Goal: Contribute content

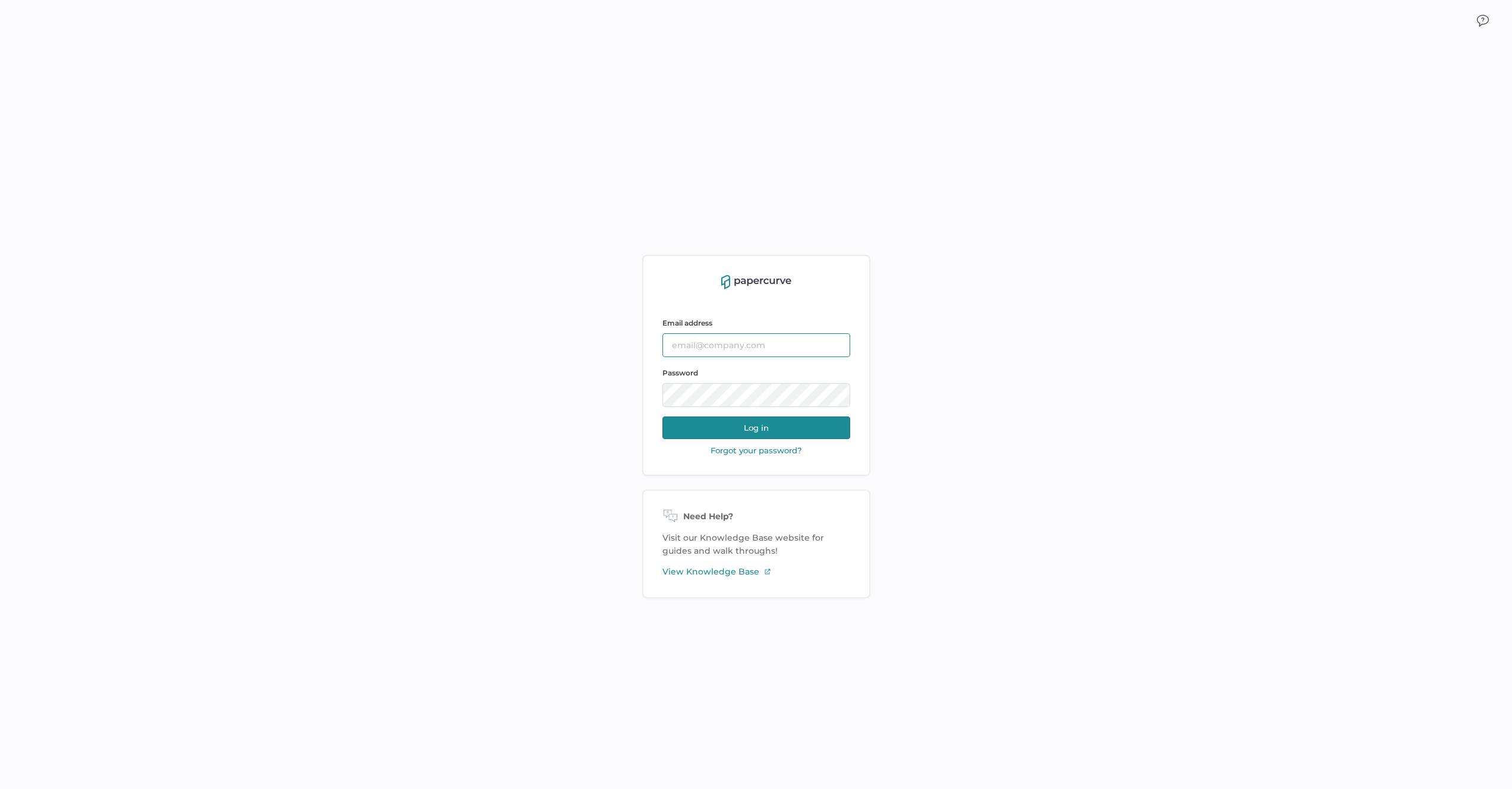
click at [742, 339] on input "text" at bounding box center [756, 344] width 188 height 23
type input "antonio.salumbides@papercurve.com"
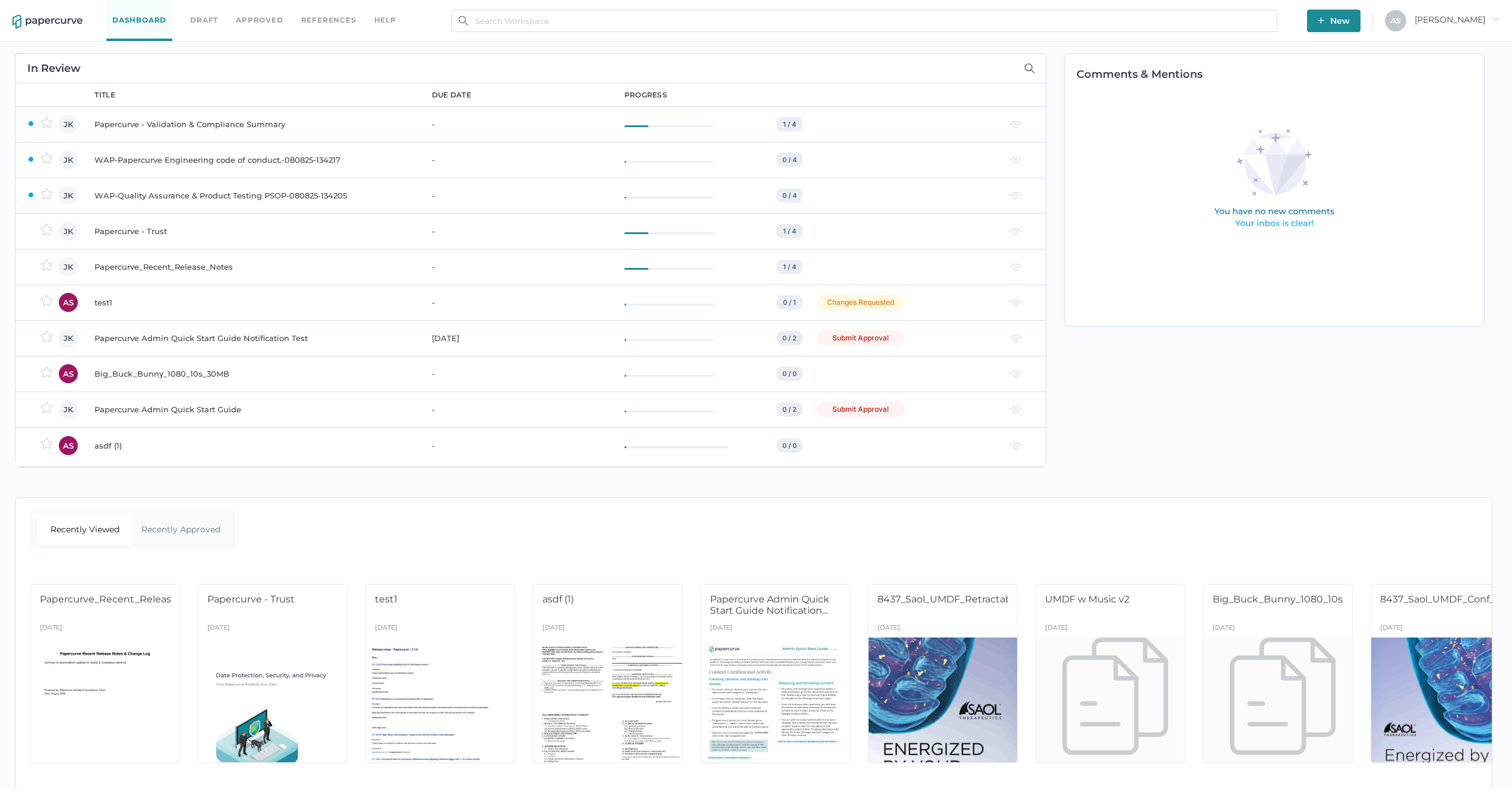
click at [1464, 27] on div "A S Antonio arrow_right" at bounding box center [1442, 21] width 114 height 22
click at [1464, 19] on span "Antonio arrow_right" at bounding box center [1457, 19] width 85 height 11
click at [1441, 43] on span "Workspace" at bounding box center [1439, 45] width 100 height 23
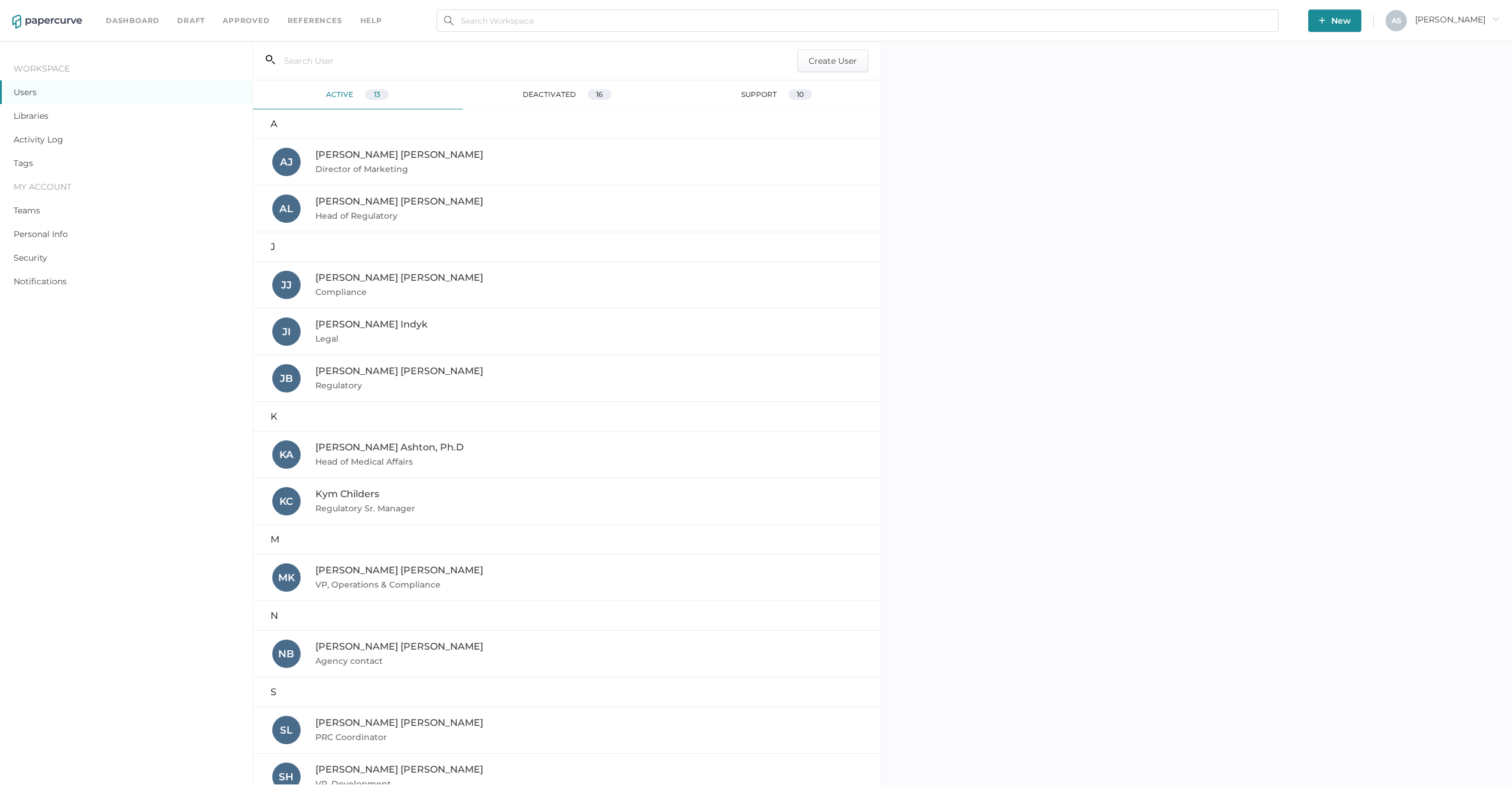
click at [40, 117] on link "Libraries" at bounding box center [31, 115] width 35 height 11
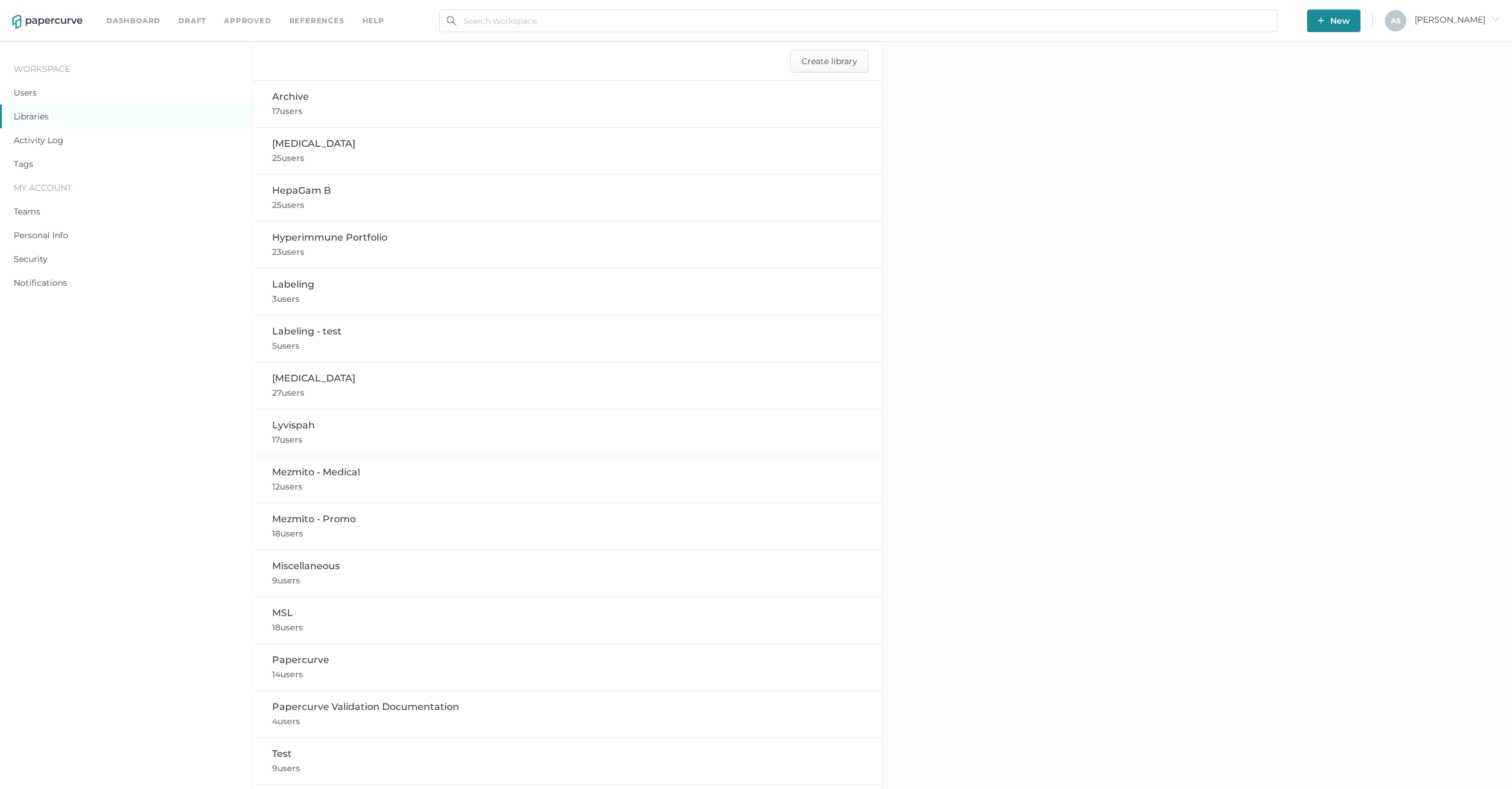
click at [335, 285] on div "Labeling 3 users" at bounding box center [567, 292] width 592 height 28
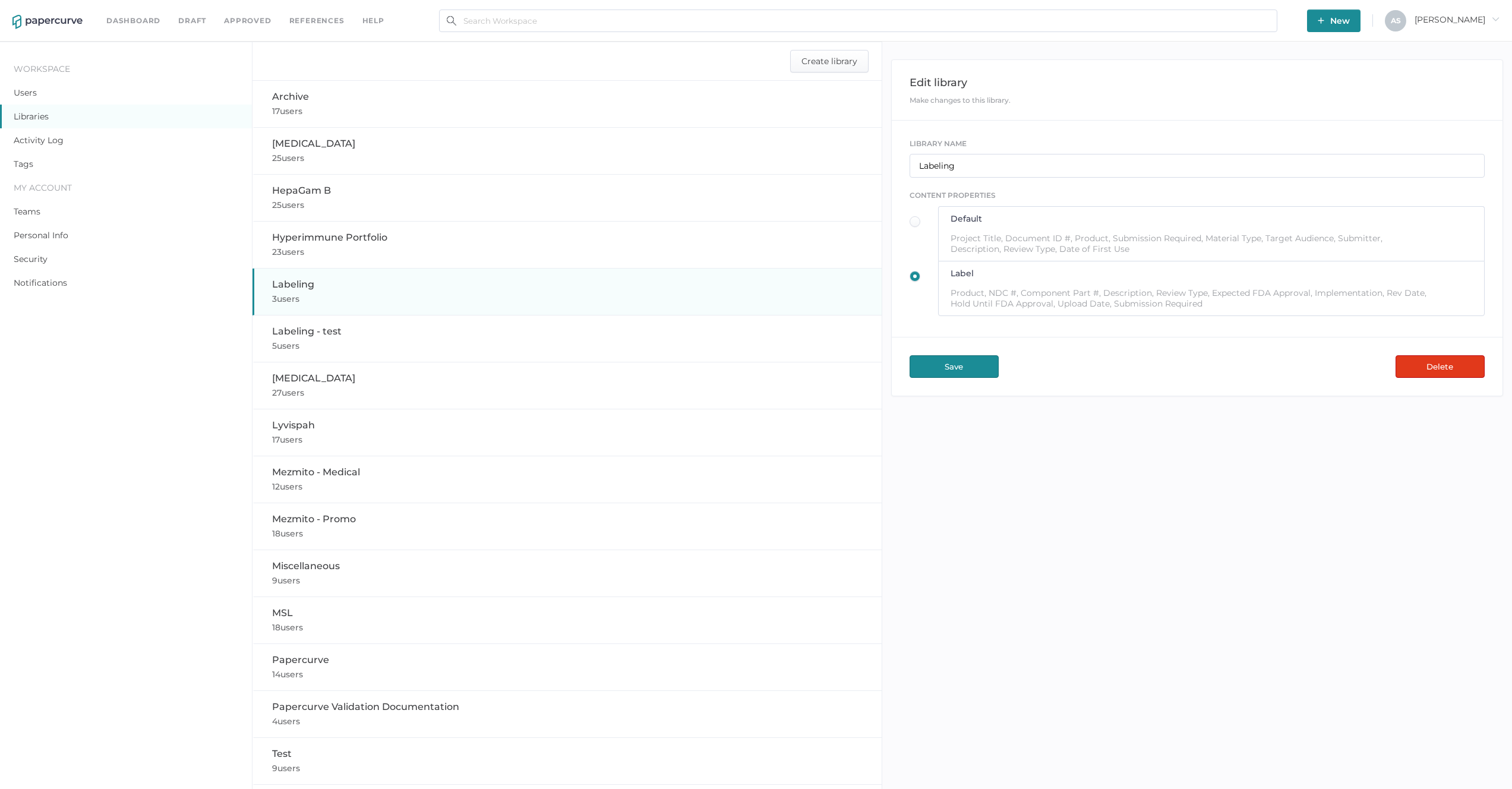
click at [1350, 25] on span "New" at bounding box center [1333, 20] width 32 height 23
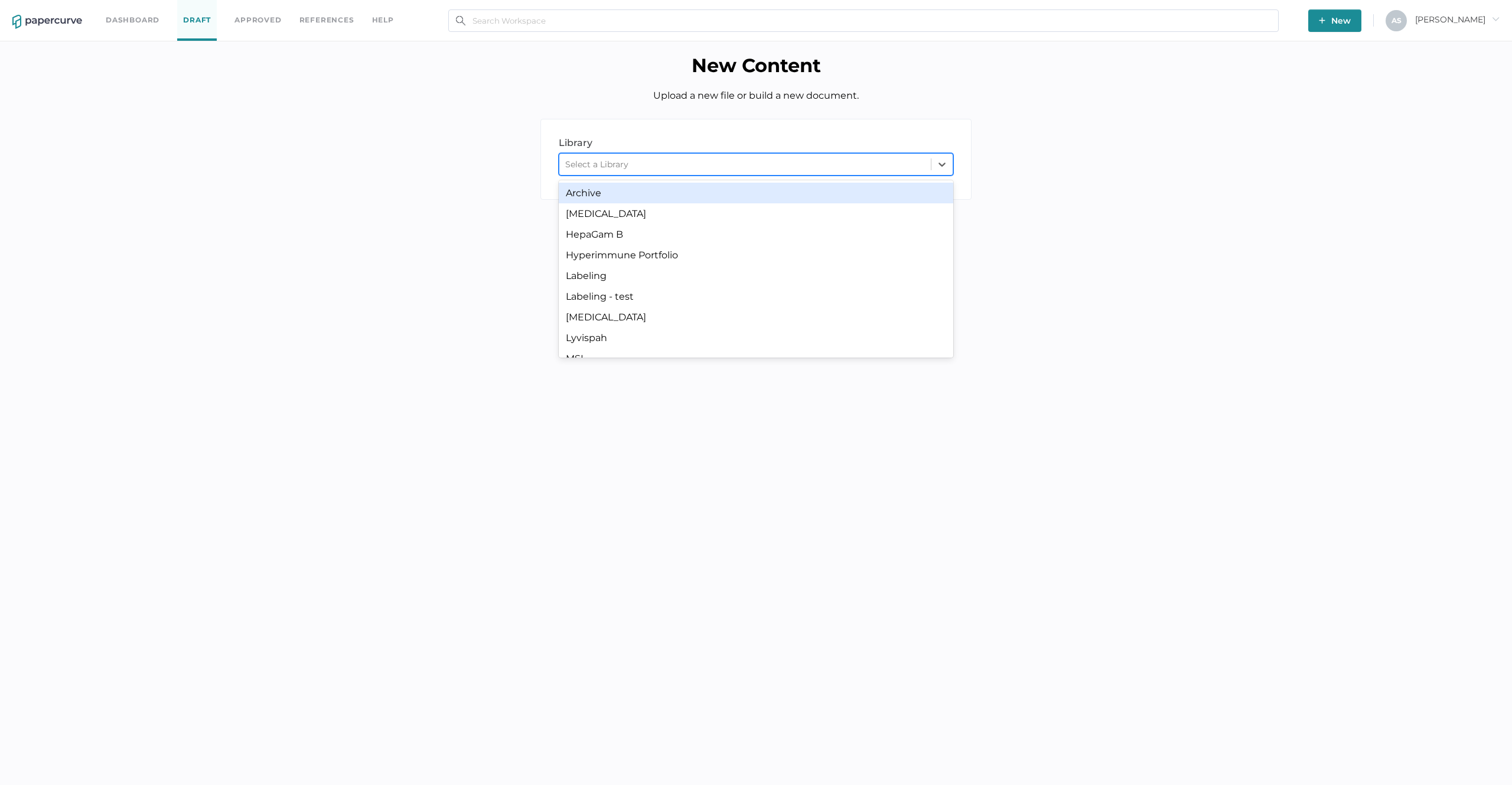
click at [816, 157] on div "Select a Library" at bounding box center [745, 163] width 372 height 17
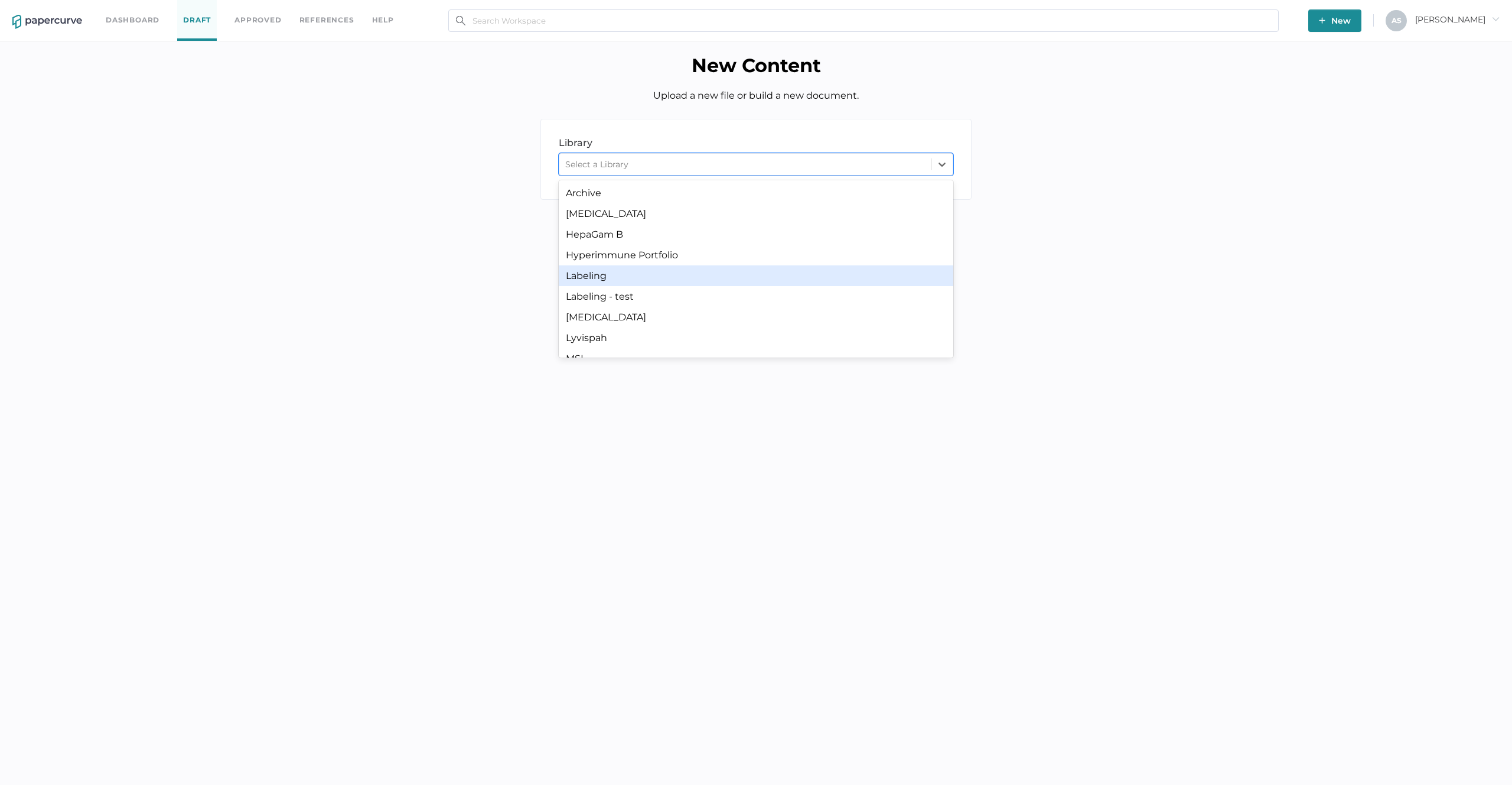
click at [748, 280] on div "Labeling" at bounding box center [756, 275] width 395 height 21
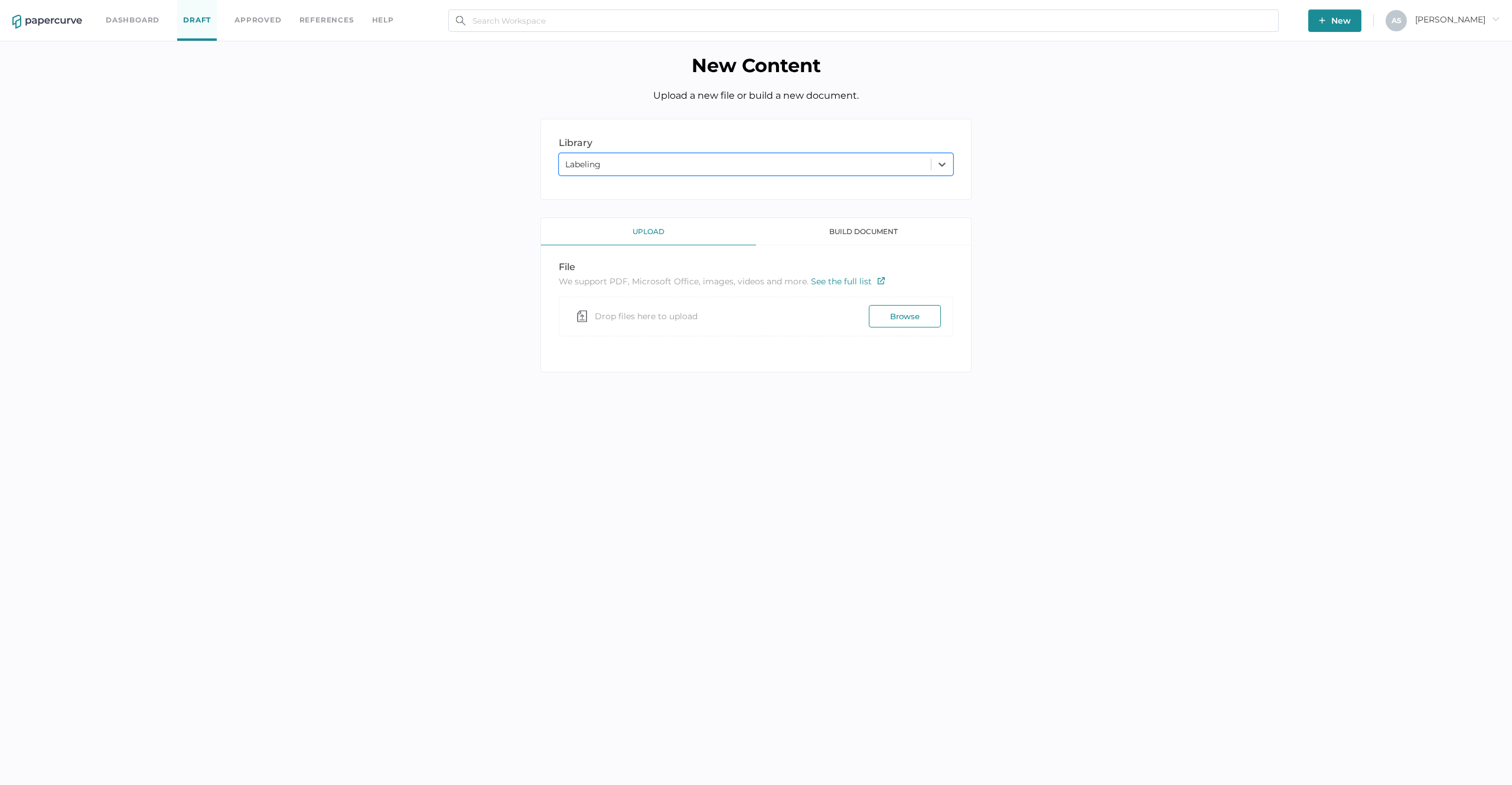
click at [907, 315] on button "Browse" at bounding box center [904, 315] width 72 height 22
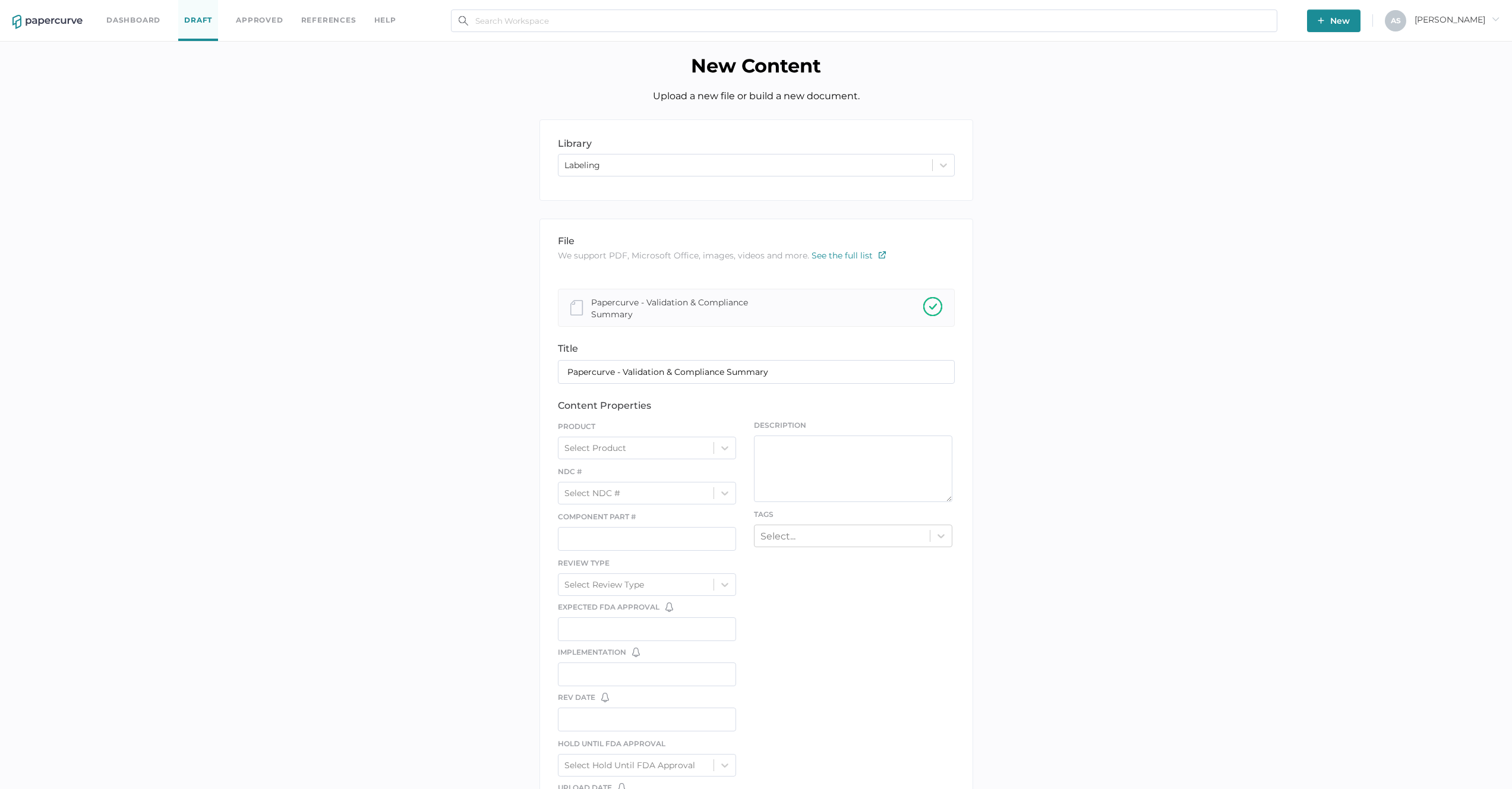
scroll to position [220, 0]
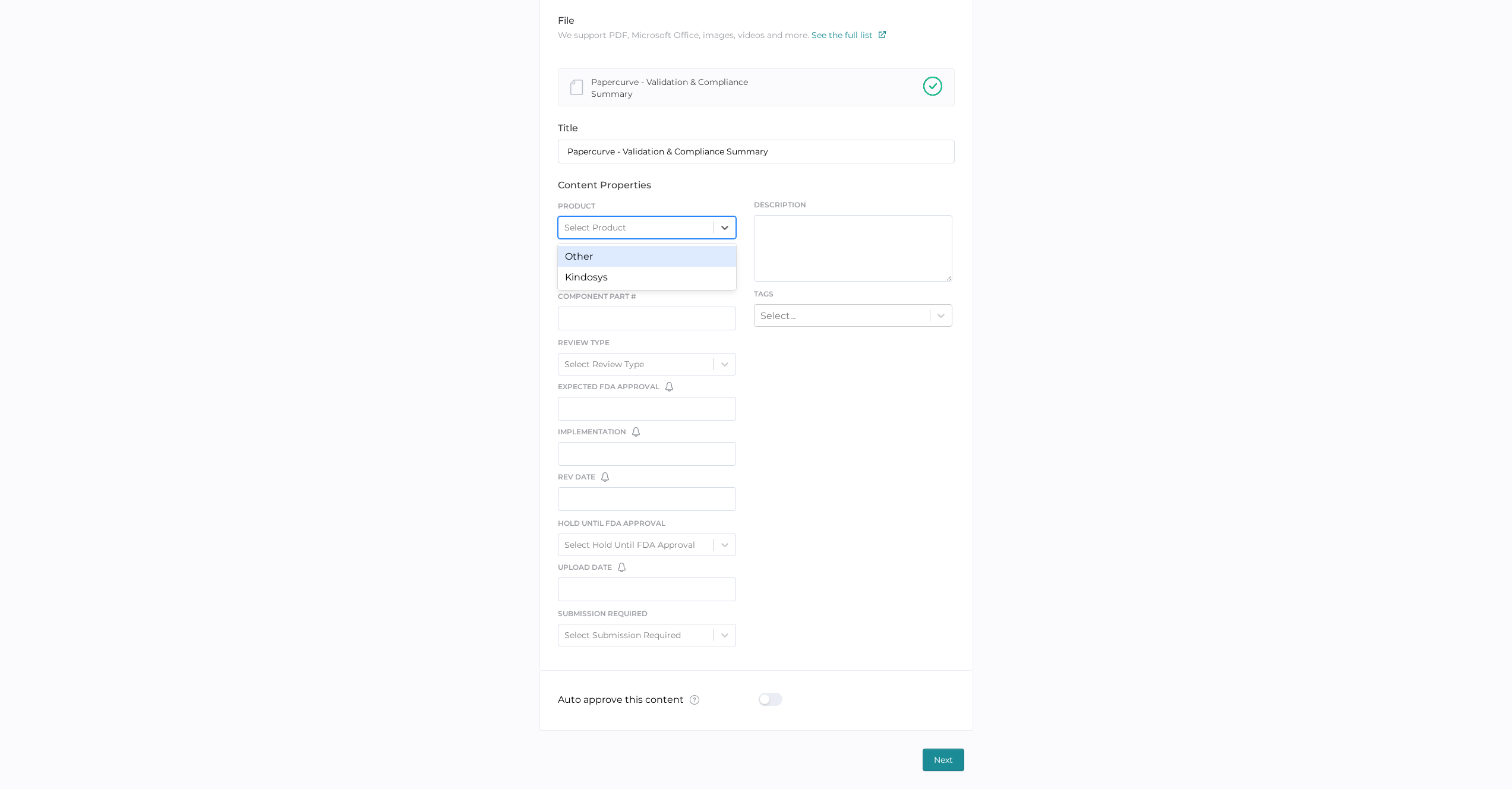
click at [677, 235] on div "Select Product" at bounding box center [636, 227] width 156 height 18
click at [676, 271] on div "Select NDC #" at bounding box center [636, 272] width 156 height 18
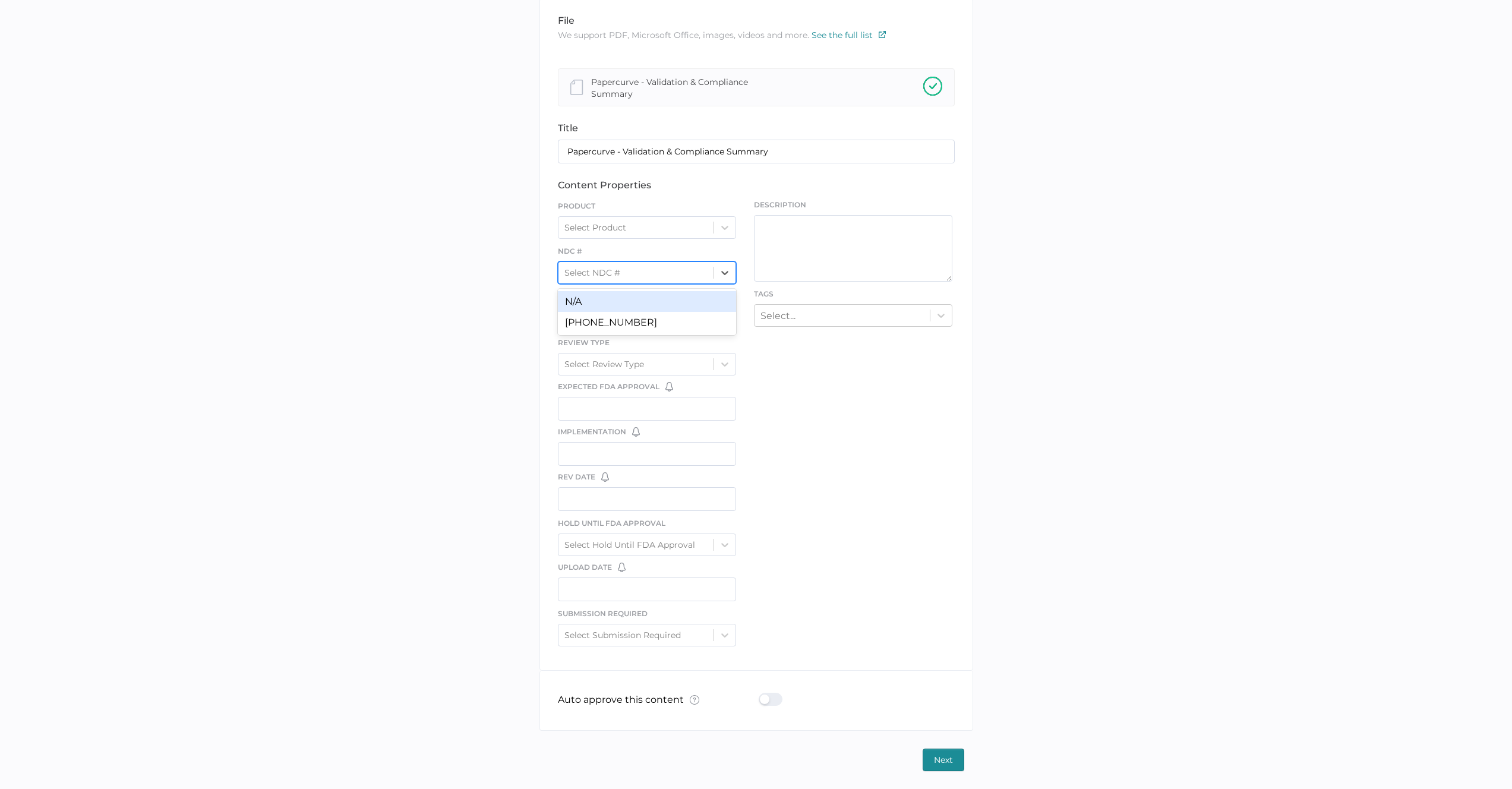
click at [676, 271] on div "Select NDC #" at bounding box center [636, 272] width 156 height 18
click at [675, 274] on div "Select NDC #" at bounding box center [636, 272] width 156 height 18
click at [777, 361] on div "file We support PDF, Microsoft Office, images, videos and more. See the full li…" at bounding box center [757, 334] width 434 height 672
click at [684, 321] on input "text" at bounding box center [648, 318] width 179 height 23
click at [779, 374] on div "file We support PDF, Microsoft Office, images, videos and more. See the full li…" at bounding box center [757, 334] width 434 height 672
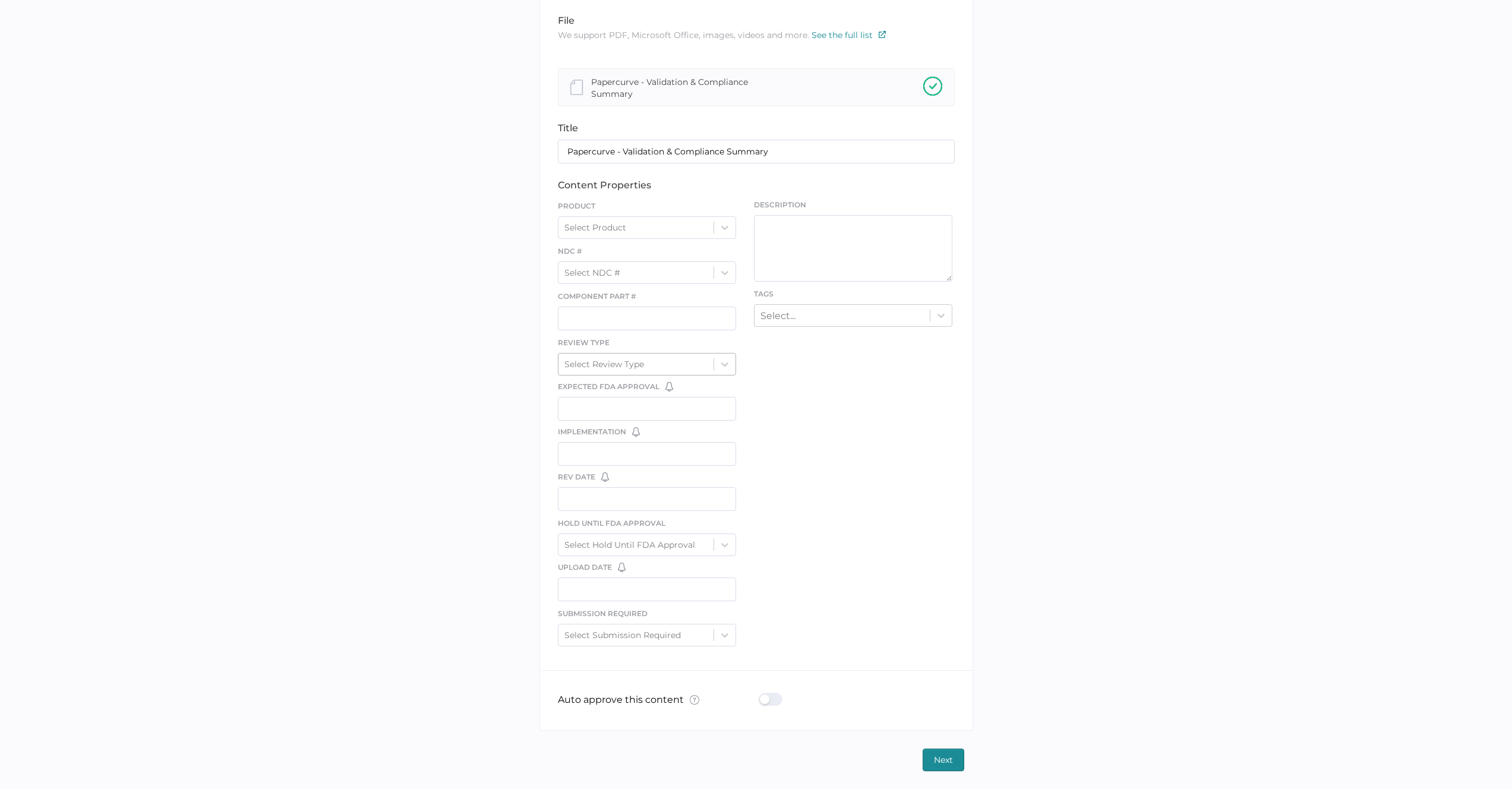
click at [711, 365] on div "Select Review Type" at bounding box center [636, 364] width 156 height 18
click at [788, 376] on div "file We support PDF, Microsoft Office, images, videos and more. See the full li…" at bounding box center [757, 334] width 434 height 672
click at [697, 372] on div "Select Review Type" at bounding box center [636, 364] width 156 height 18
click at [804, 393] on div "file We support PDF, Microsoft Office, images, videos and more. See the full li…" at bounding box center [757, 334] width 434 height 672
click at [708, 408] on input "text" at bounding box center [648, 409] width 179 height 23
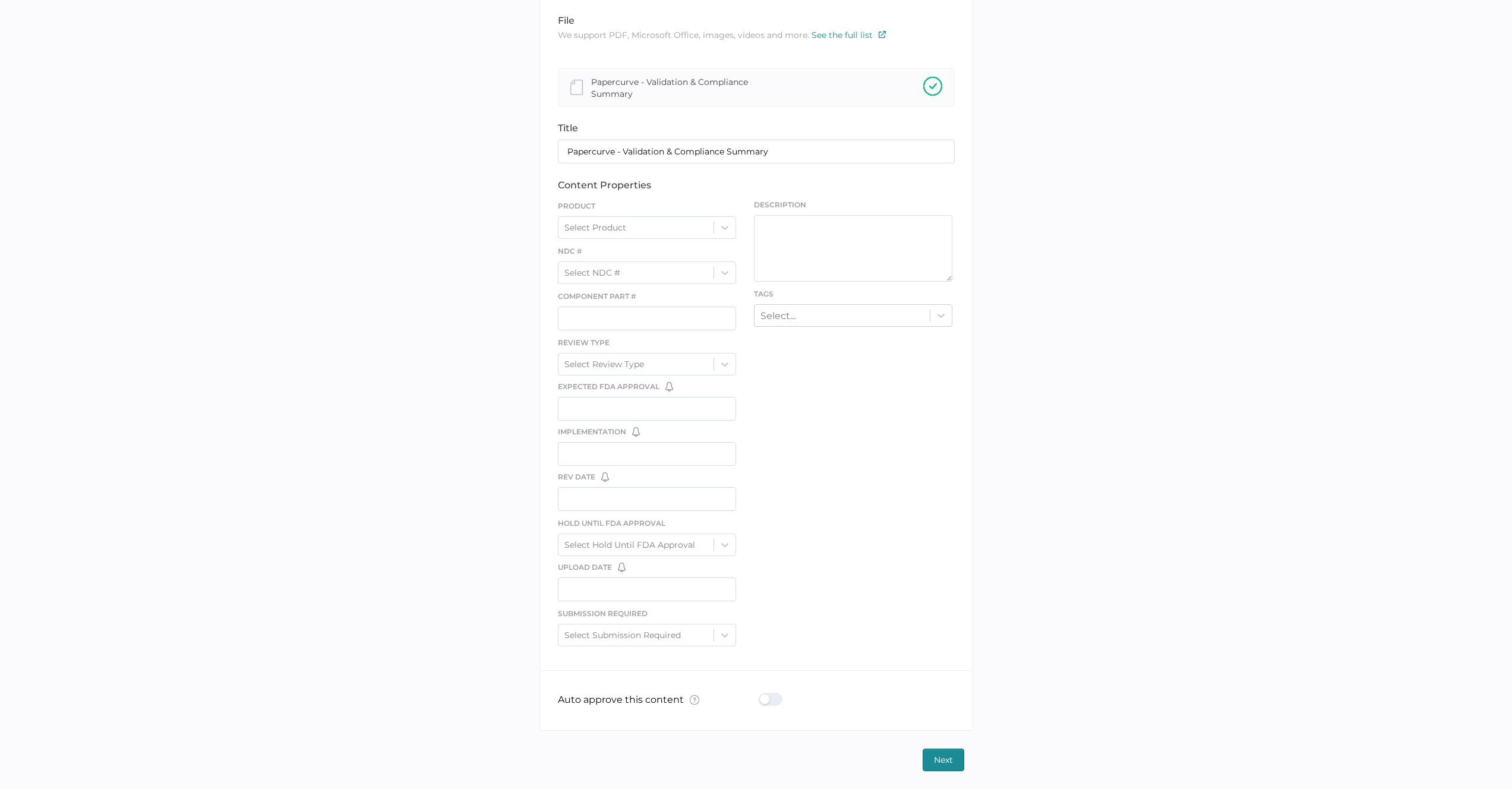
click at [808, 413] on div "file We support PDF, Microsoft Office, images, videos and more. See the full li…" at bounding box center [757, 334] width 434 height 672
click at [704, 450] on input "text" at bounding box center [648, 454] width 179 height 23
click at [795, 449] on div "file We support PDF, Microsoft Office, images, videos and more. See the full li…" at bounding box center [757, 334] width 434 height 672
click at [690, 492] on input "text" at bounding box center [648, 499] width 179 height 23
click at [784, 510] on div "file We support PDF, Microsoft Office, images, videos and more. See the full li…" at bounding box center [757, 334] width 434 height 672
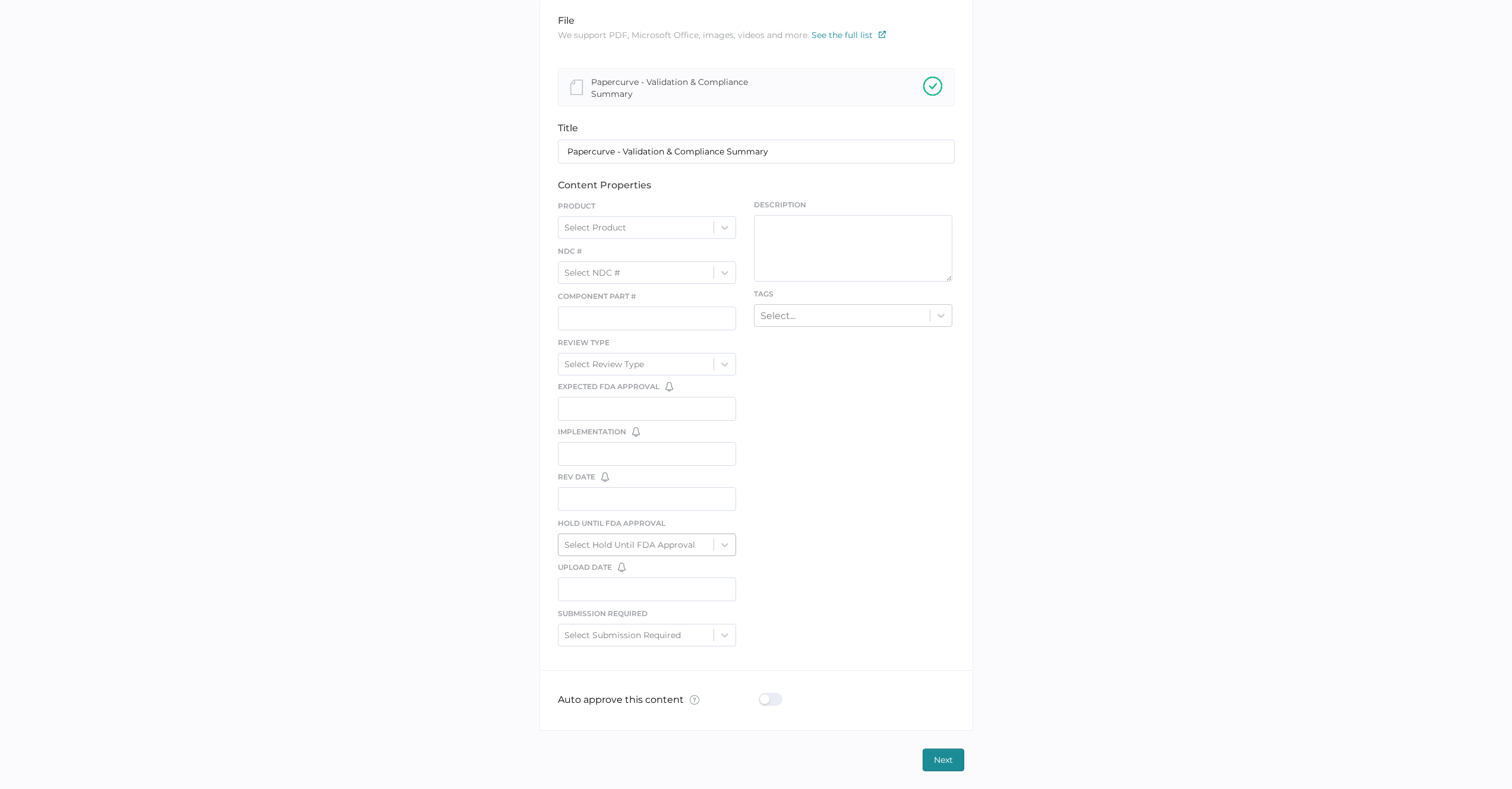
click at [680, 543] on div "Select Hold Until FDA Approval" at bounding box center [629, 545] width 131 height 11
click at [810, 525] on div "file We support PDF, Microsoft Office, images, videos and more. See the full li…" at bounding box center [757, 334] width 434 height 672
click at [673, 589] on input "text" at bounding box center [648, 589] width 179 height 23
click at [847, 568] on div "file We support PDF, Microsoft Office, images, videos and more. See the full li…" at bounding box center [757, 334] width 434 height 672
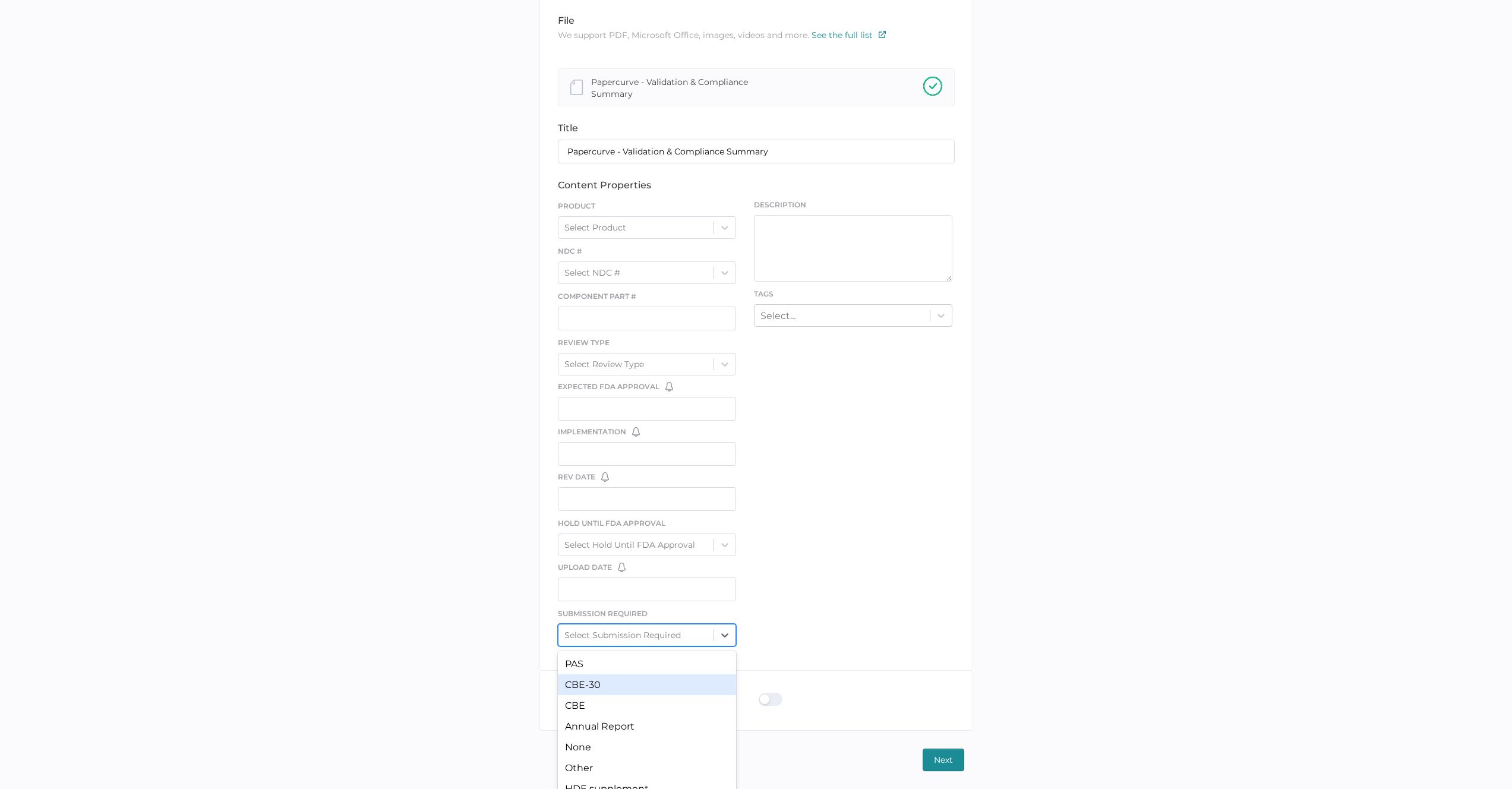
scroll to position [261, 0]
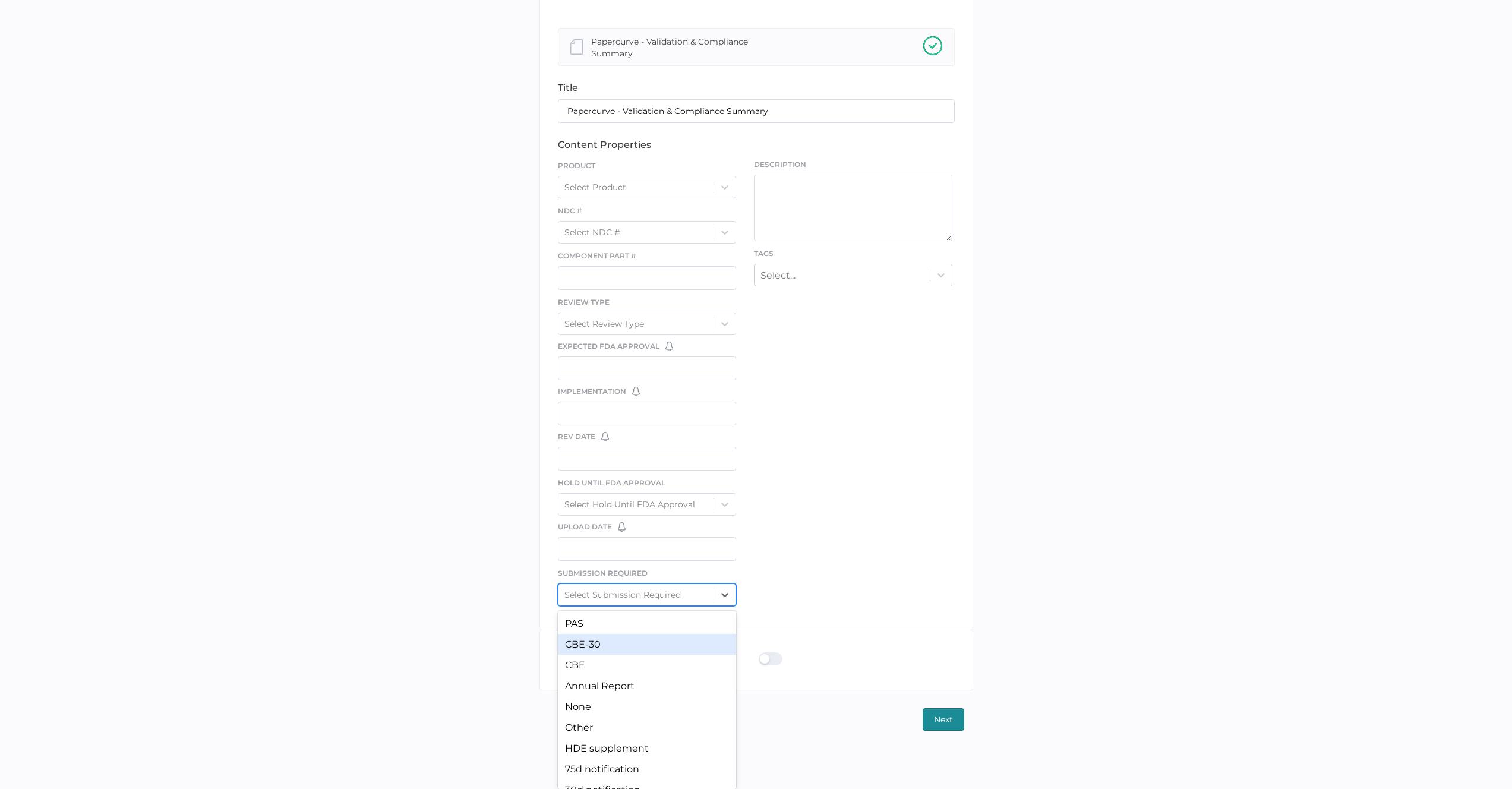
click at [684, 606] on div "option CBE-30 focused, 2 of 10. 10 results available. Use Up and Down to choose…" at bounding box center [648, 594] width 179 height 23
click at [674, 626] on div "PAS" at bounding box center [648, 623] width 179 height 21
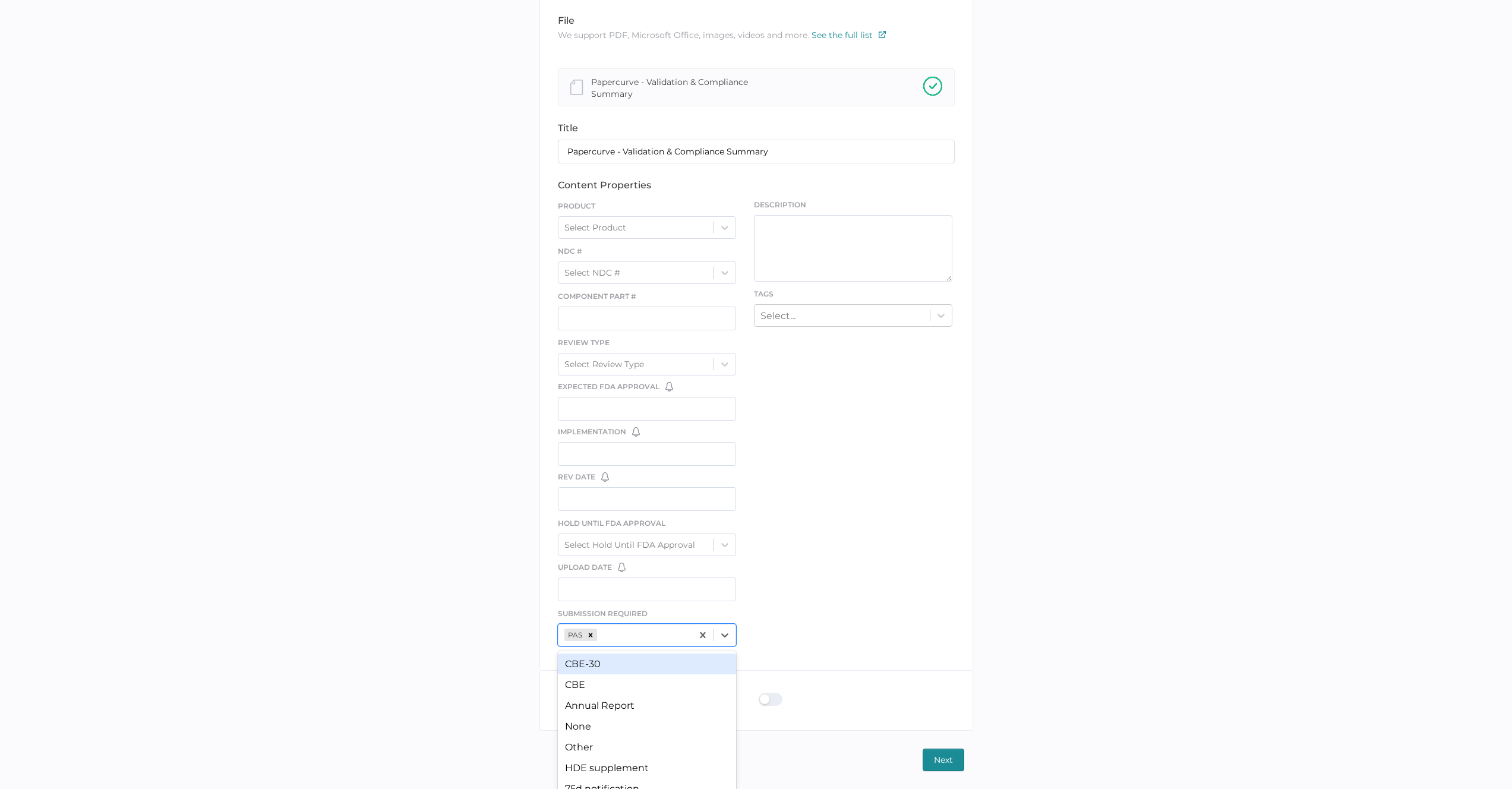
click at [674, 626] on div "option PAS, selected. option CBE-30 focused, 2 of 10. 9 results available. Use …" at bounding box center [648, 635] width 179 height 23
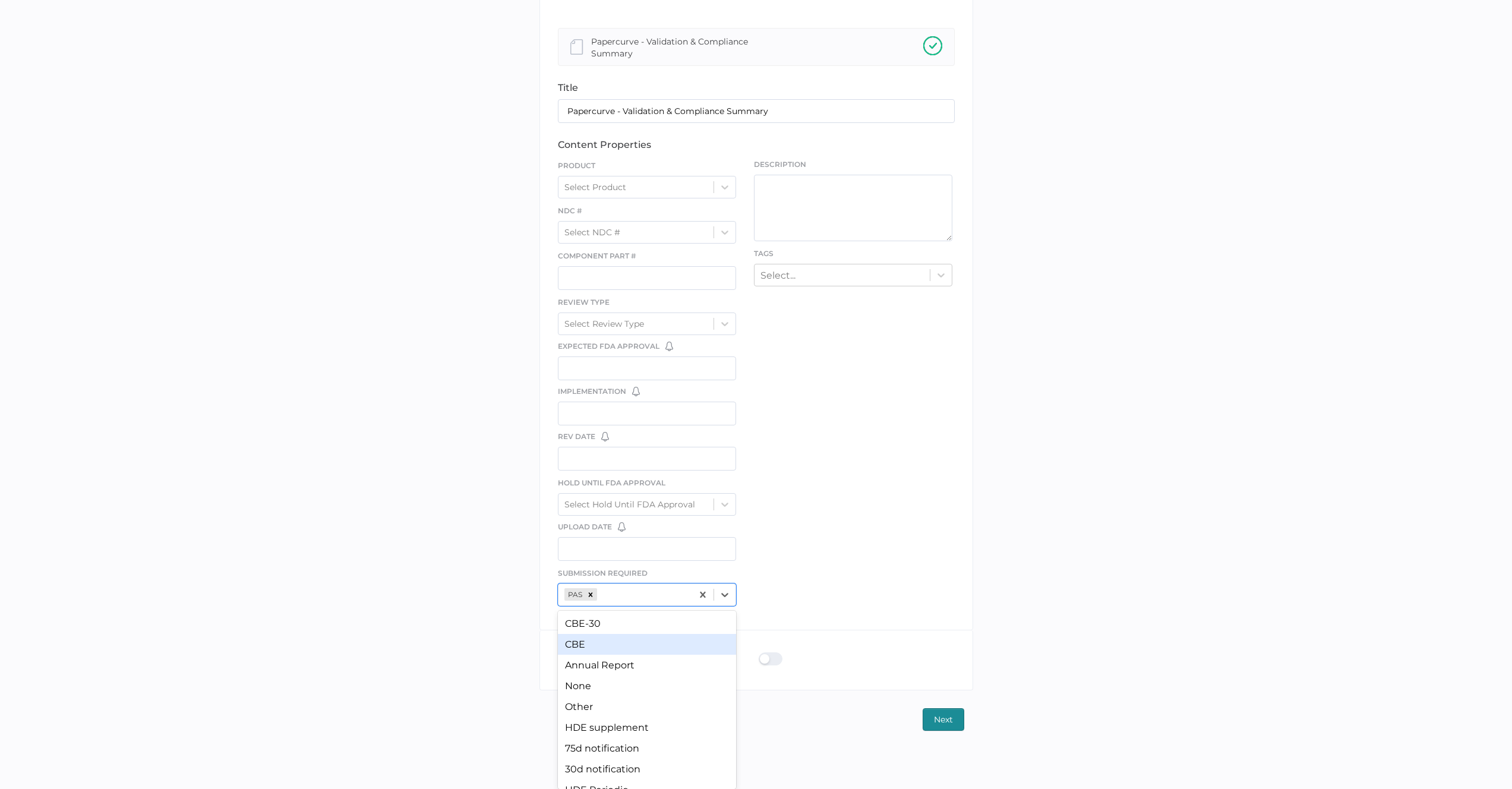
click at [668, 638] on div "CBE" at bounding box center [648, 644] width 179 height 21
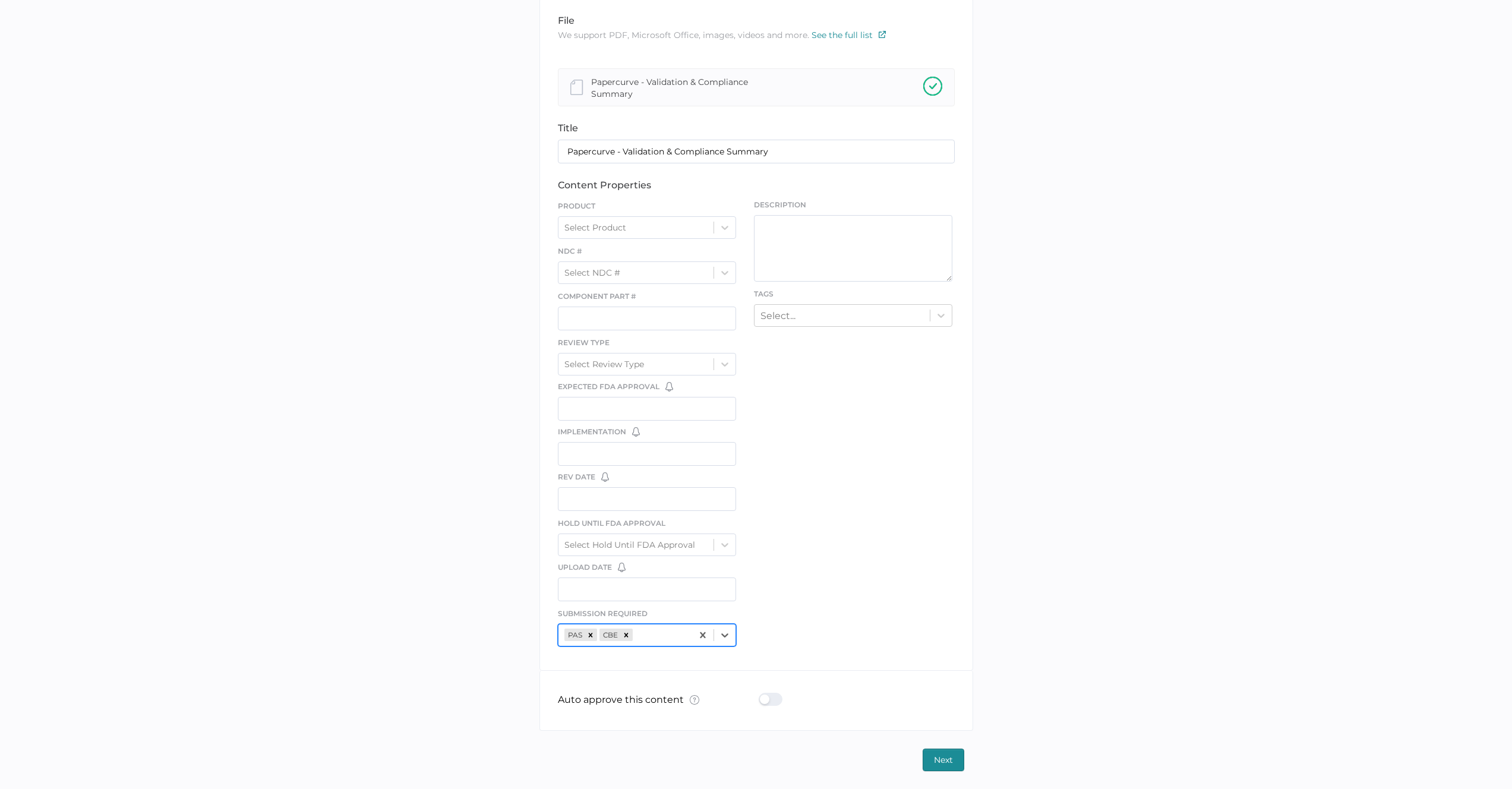
click at [668, 636] on div "option CBE, selected. 0 results available. Select is focused ,type to refine li…" at bounding box center [648, 635] width 179 height 23
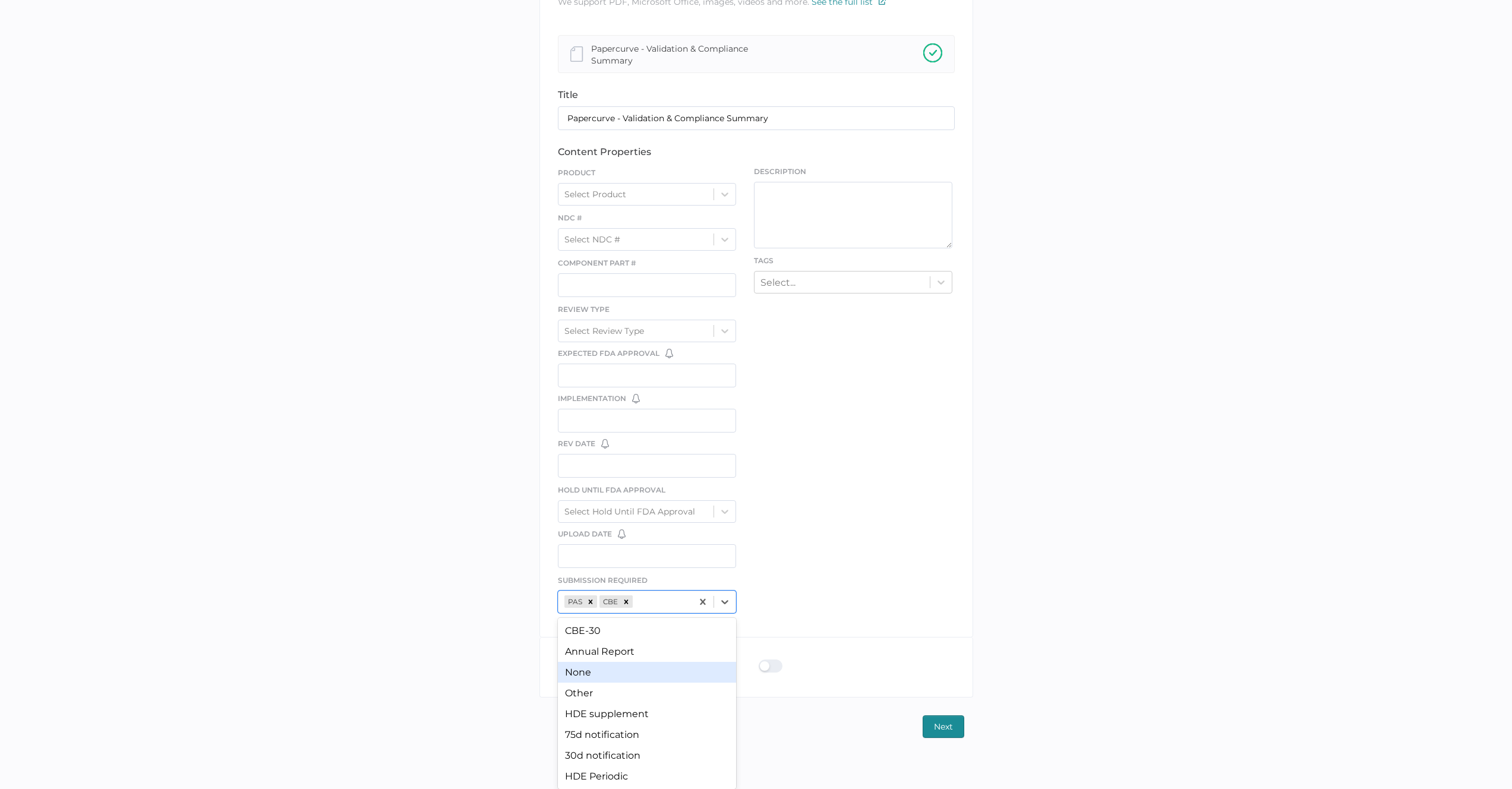
click at [659, 666] on div "None" at bounding box center [648, 671] width 179 height 21
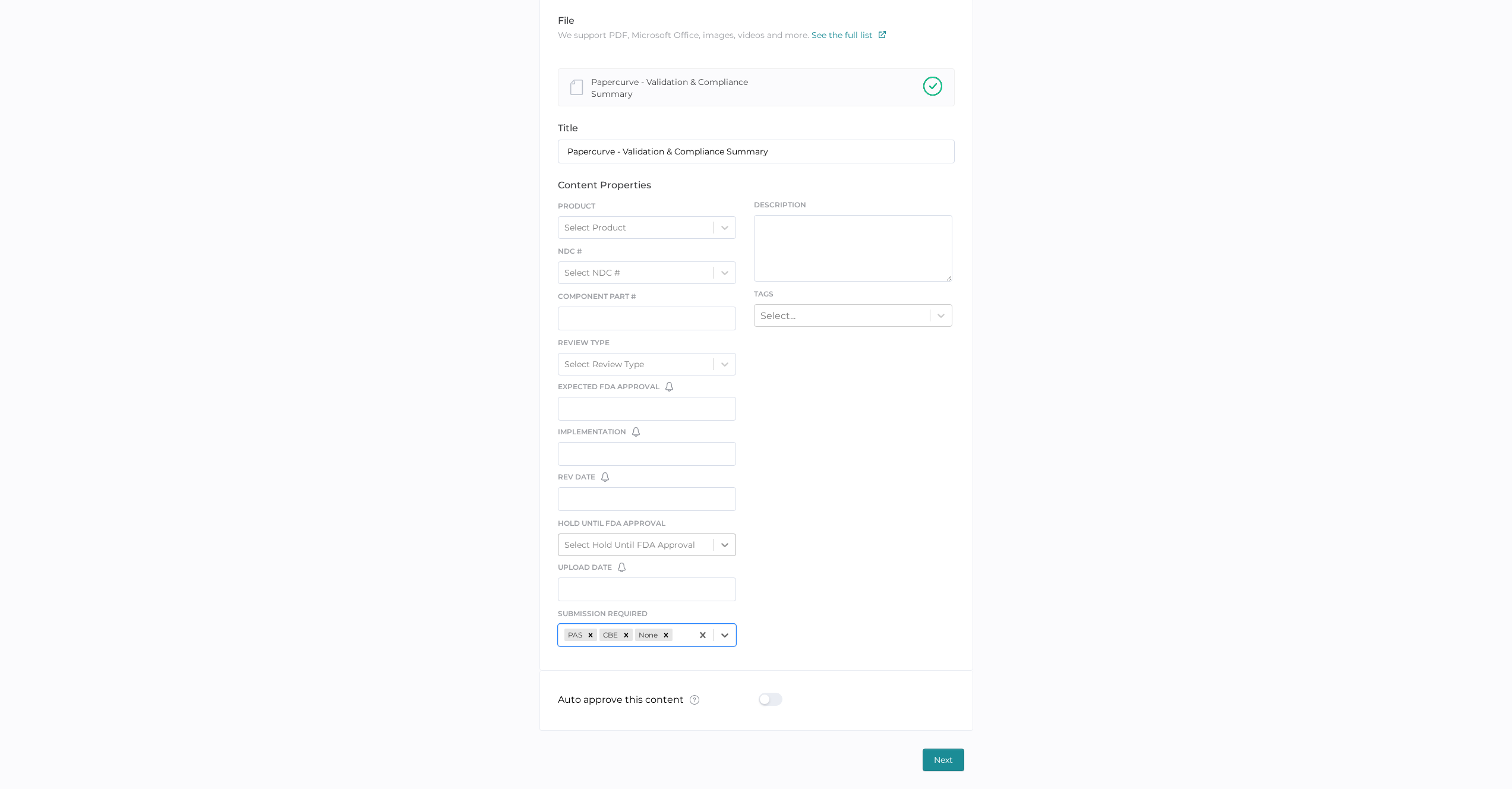
click at [722, 550] on icon at bounding box center [725, 545] width 12 height 12
click at [674, 596] on div "Yes" at bounding box center [648, 594] width 179 height 21
click at [712, 368] on div "Select Review Type" at bounding box center [636, 364] width 156 height 18
click at [819, 375] on div "file We support PDF, Microsoft Office, images, videos and more. See the full li…" at bounding box center [757, 334] width 434 height 672
click at [683, 273] on div "Select NDC #" at bounding box center [636, 272] width 156 height 18
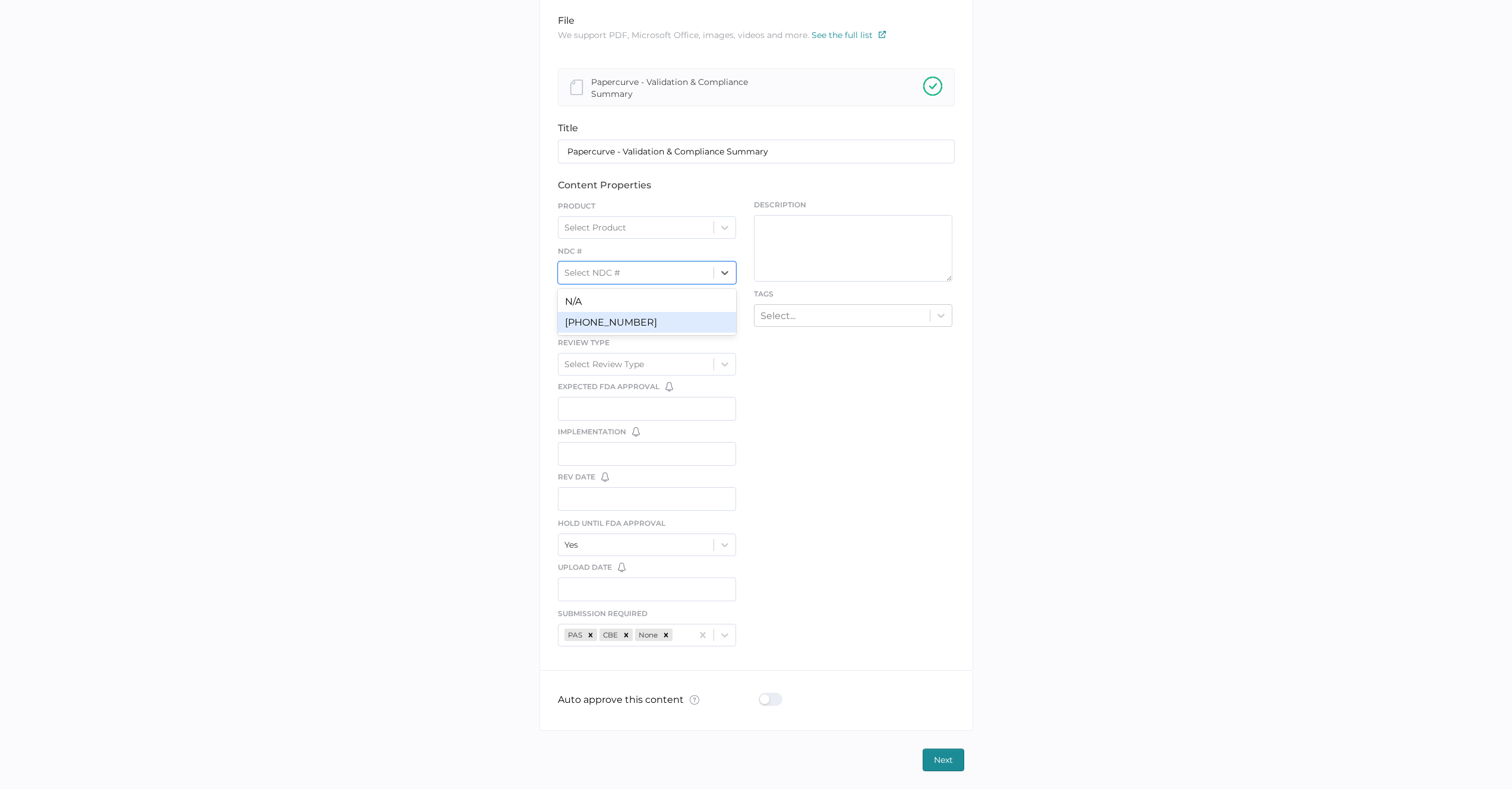
click at [675, 315] on div "[PHONE_NUMBER]" at bounding box center [648, 322] width 179 height 21
click at [931, 756] on button "Next" at bounding box center [944, 759] width 42 height 23
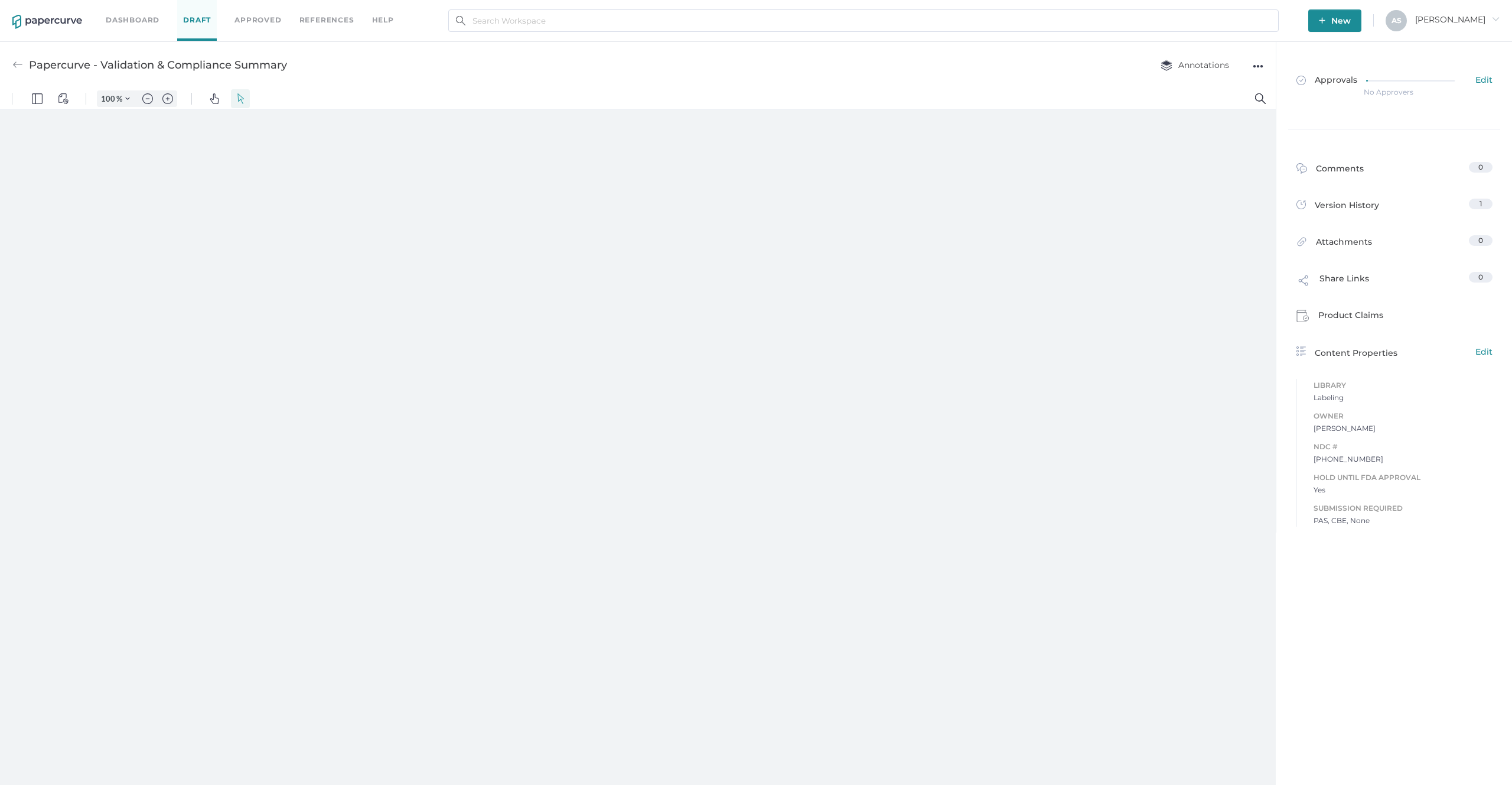
type input "357"
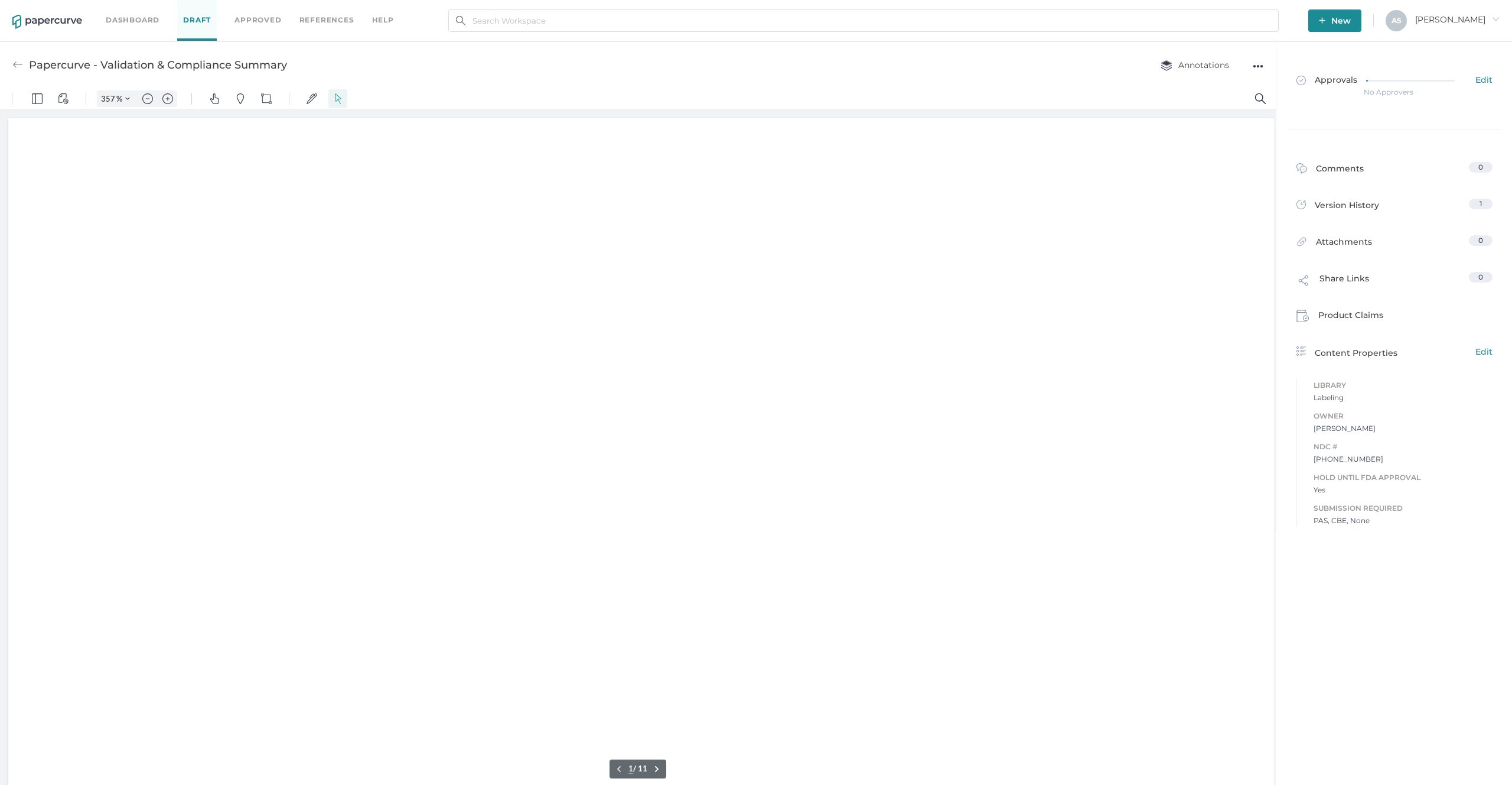
scroll to position [5, 0]
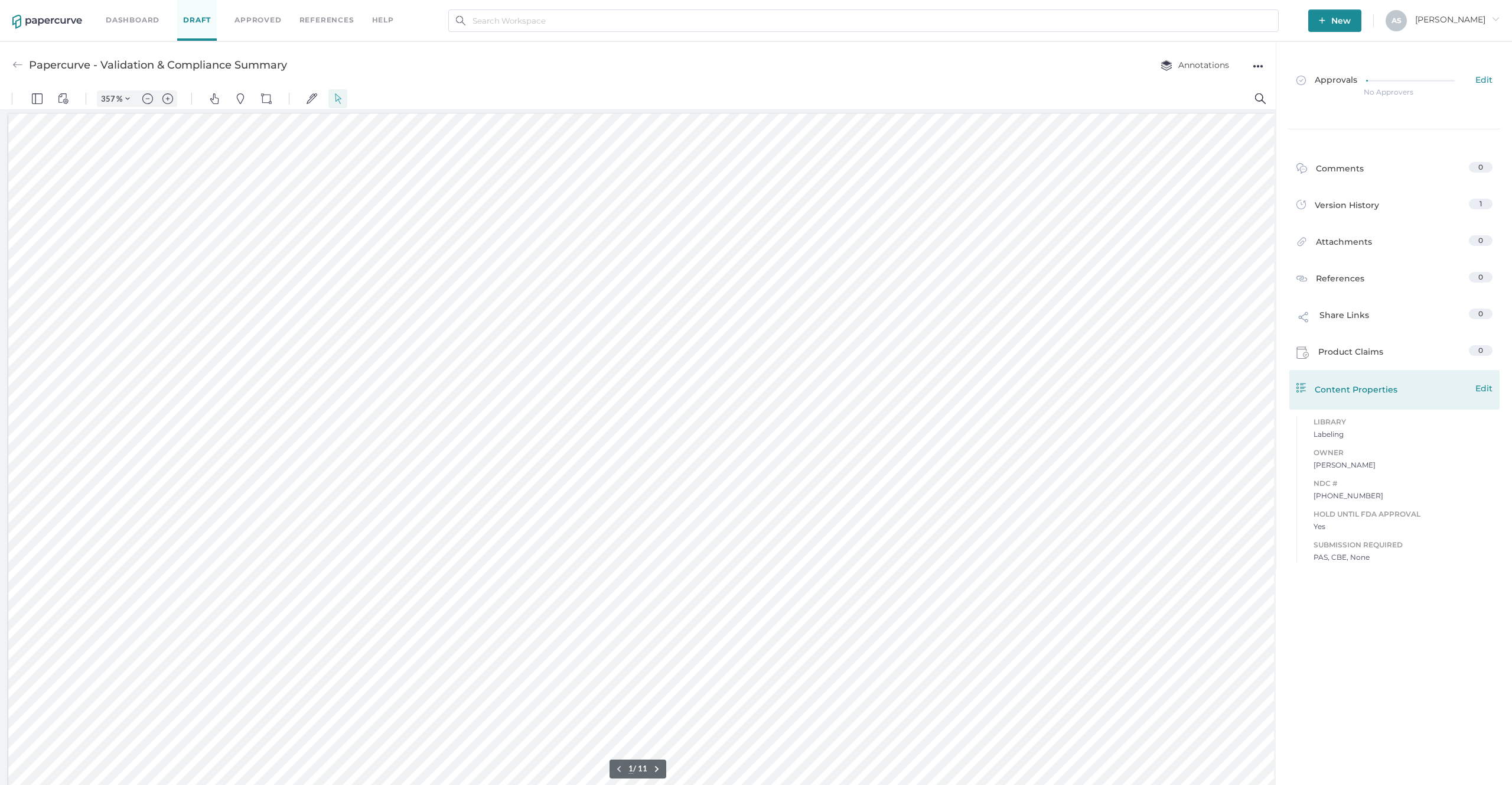
click at [1485, 390] on span "Edit" at bounding box center [1484, 388] width 17 height 13
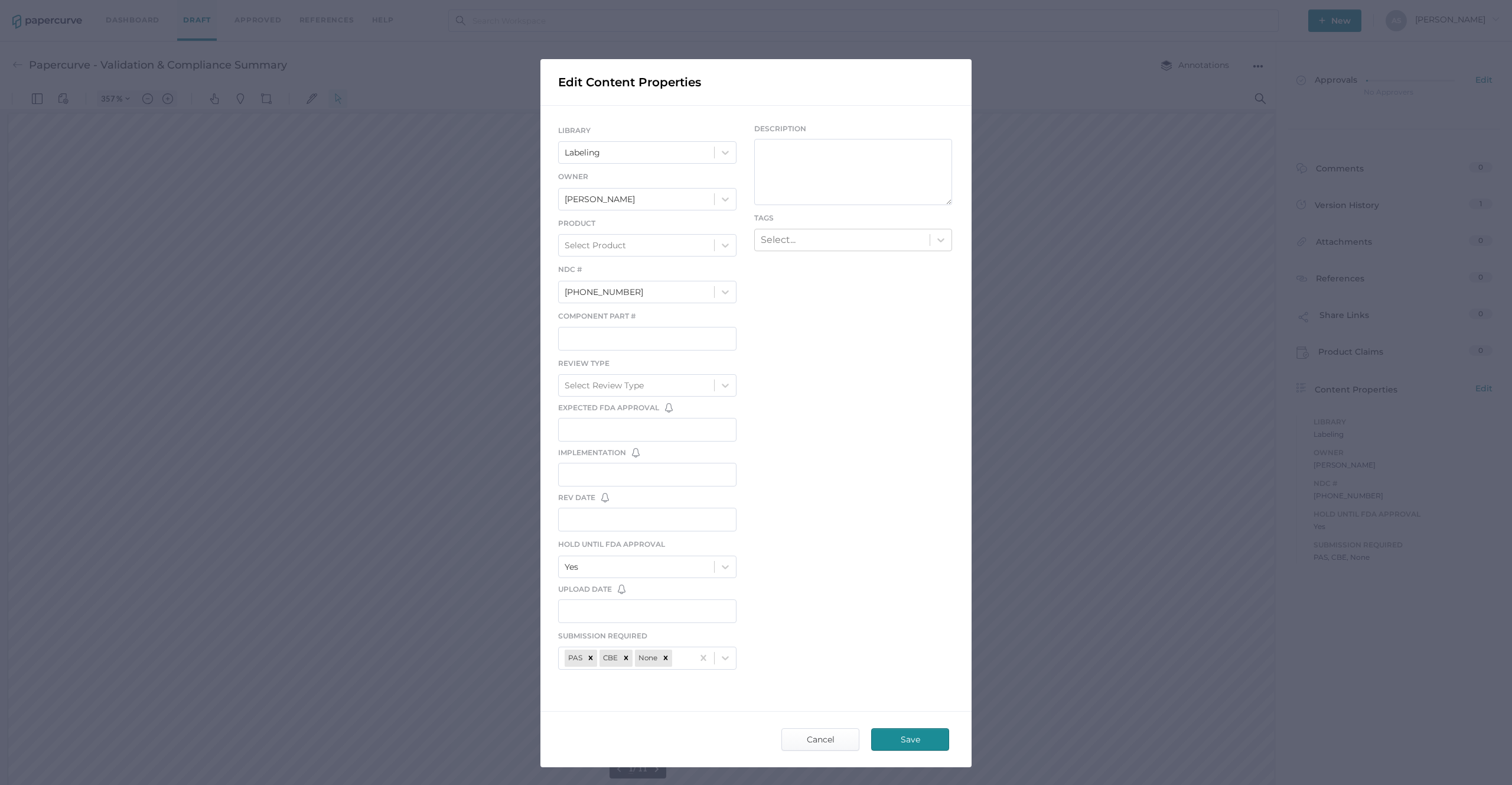
click at [1156, 490] on div "Edit Content Properties LIBRARY Labeling Owner [PERSON_NAME] Product Select Pro…" at bounding box center [756, 392] width 1512 height 785
